Goal: Navigation & Orientation: Find specific page/section

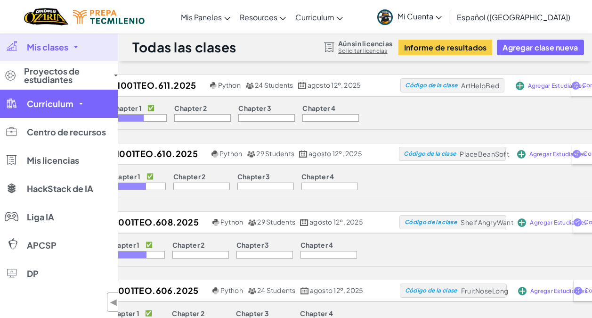
click at [84, 103] on link "Curriculum" at bounding box center [59, 104] width 118 height 28
